Goal: Task Accomplishment & Management: Manage account settings

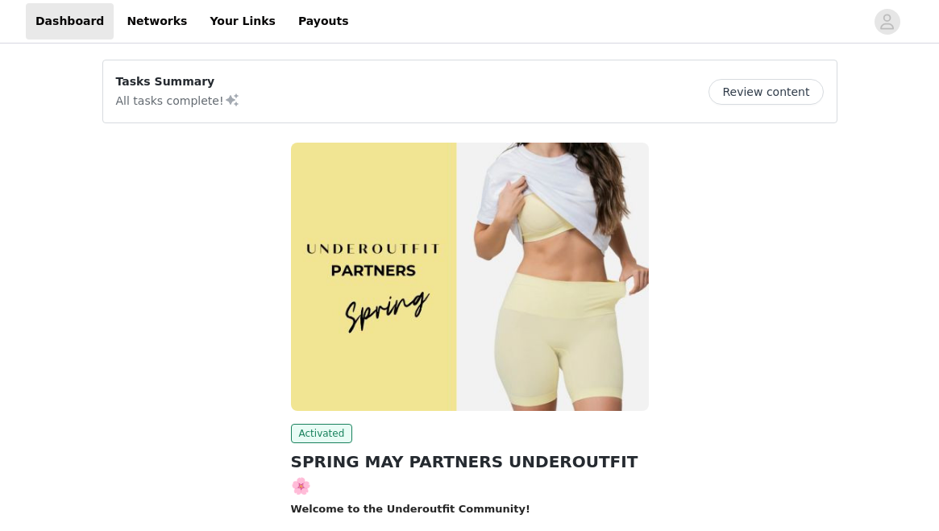
scroll to position [136, 0]
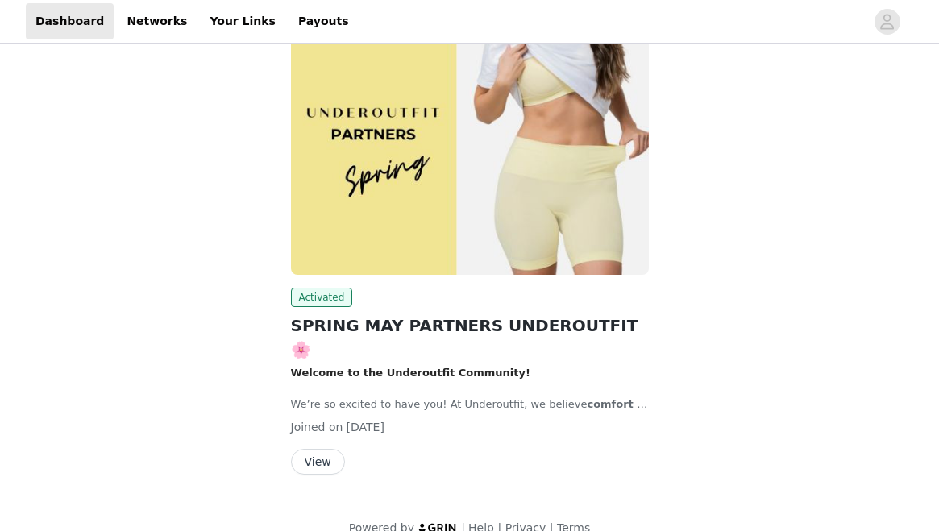
click at [307, 449] on button "View" at bounding box center [318, 462] width 54 height 26
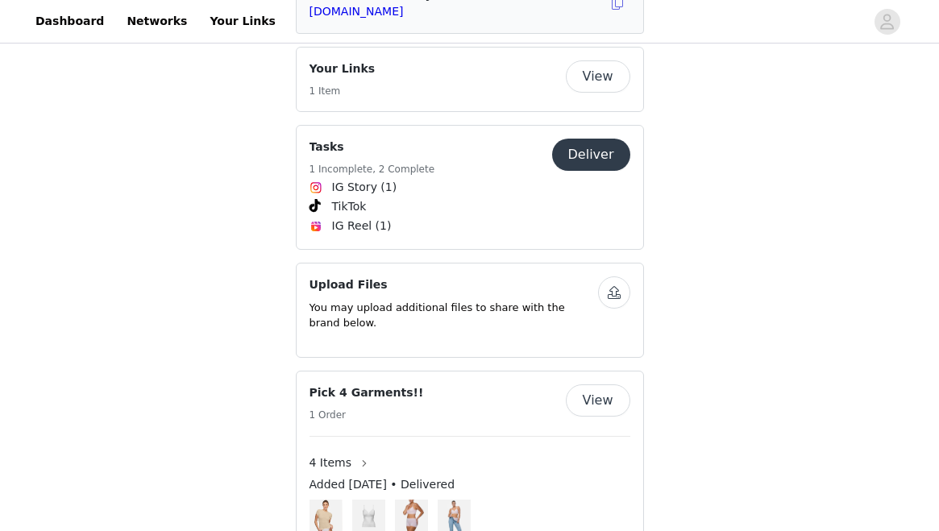
scroll to position [918, 0]
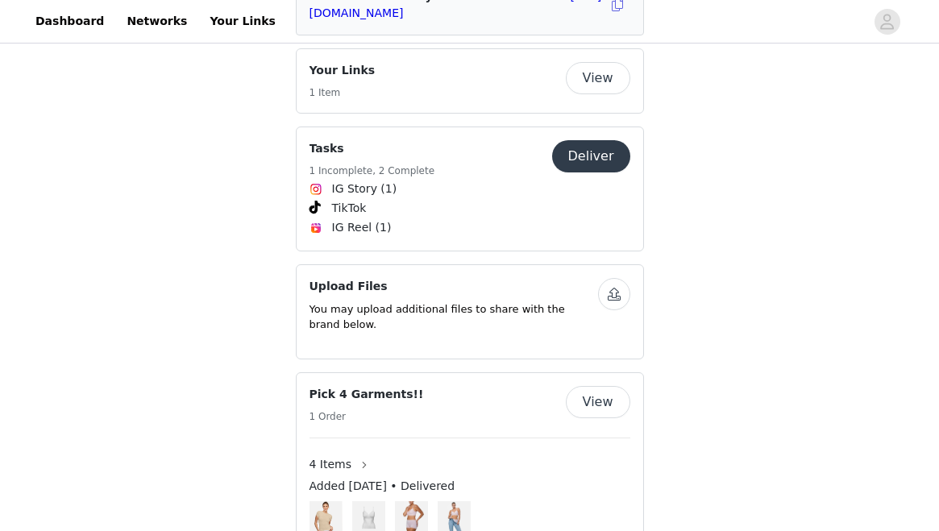
click at [587, 140] on button "Deliver" at bounding box center [591, 156] width 78 height 32
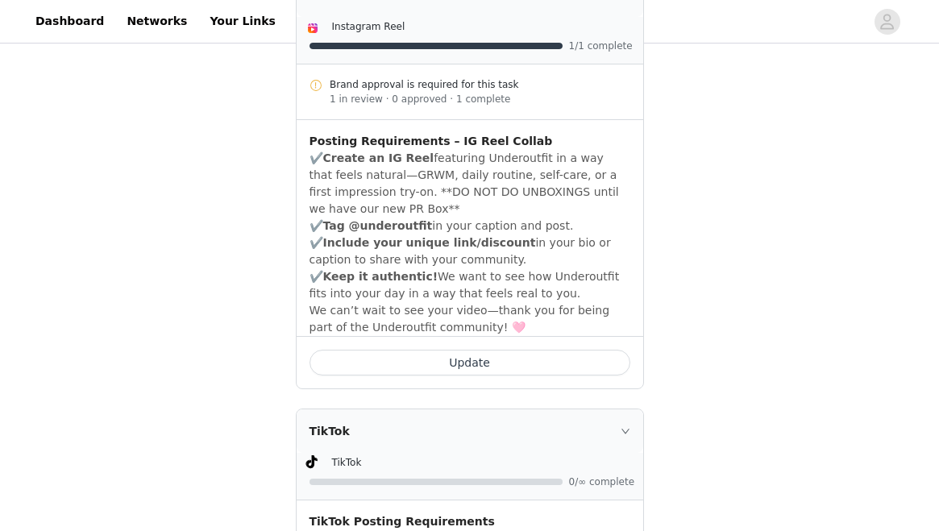
scroll to position [785, 0]
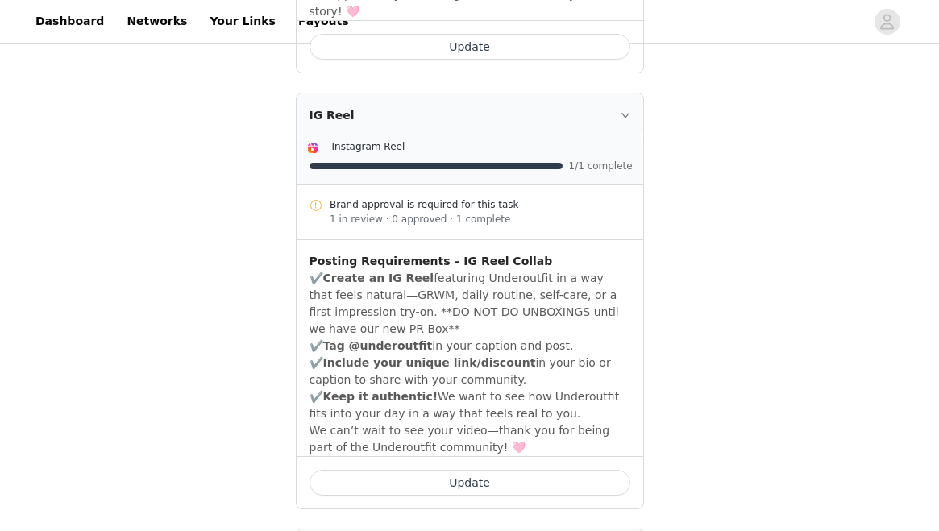
click at [473, 470] on button "Update" at bounding box center [470, 483] width 321 height 26
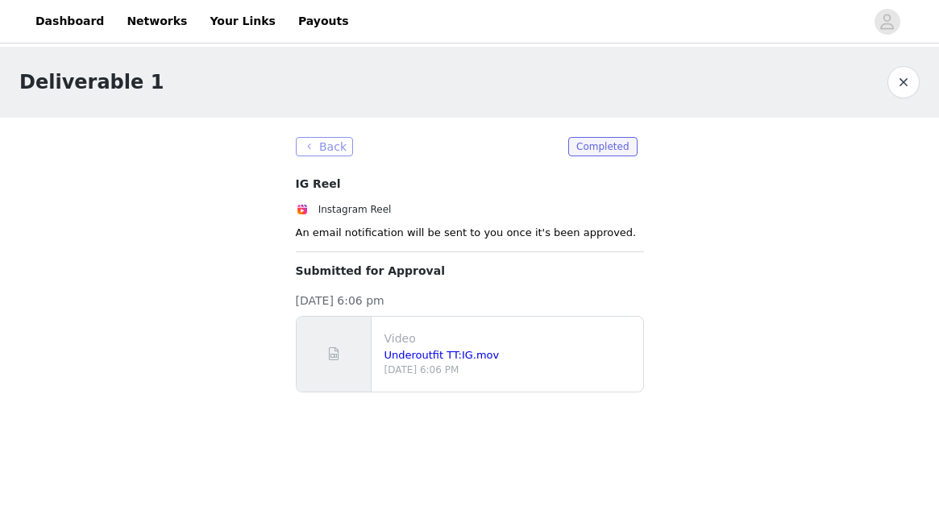
click at [335, 146] on button "Back" at bounding box center [325, 146] width 58 height 19
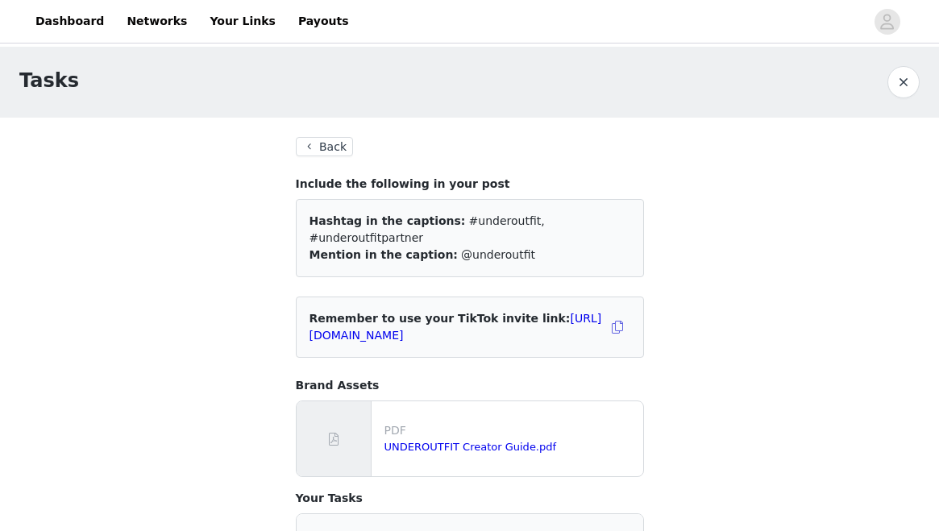
click at [324, 140] on button "Back" at bounding box center [325, 146] width 58 height 19
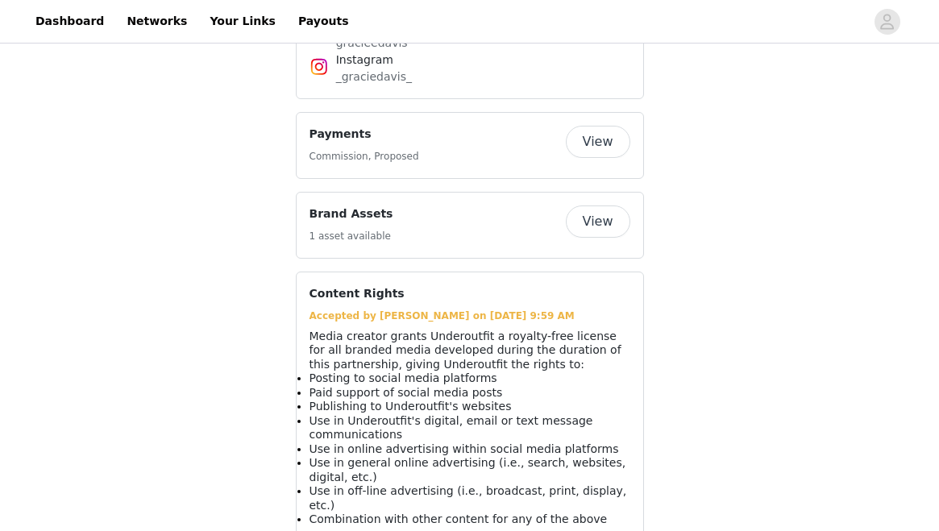
scroll to position [1566, 0]
